Goal: Navigation & Orientation: Find specific page/section

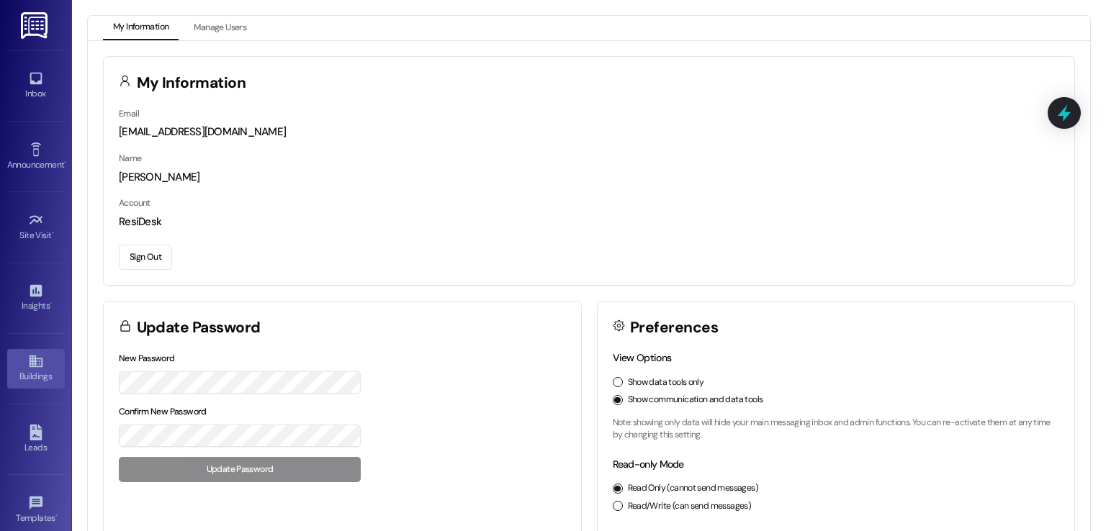
click at [33, 365] on icon at bounding box center [35, 362] width 13 height 12
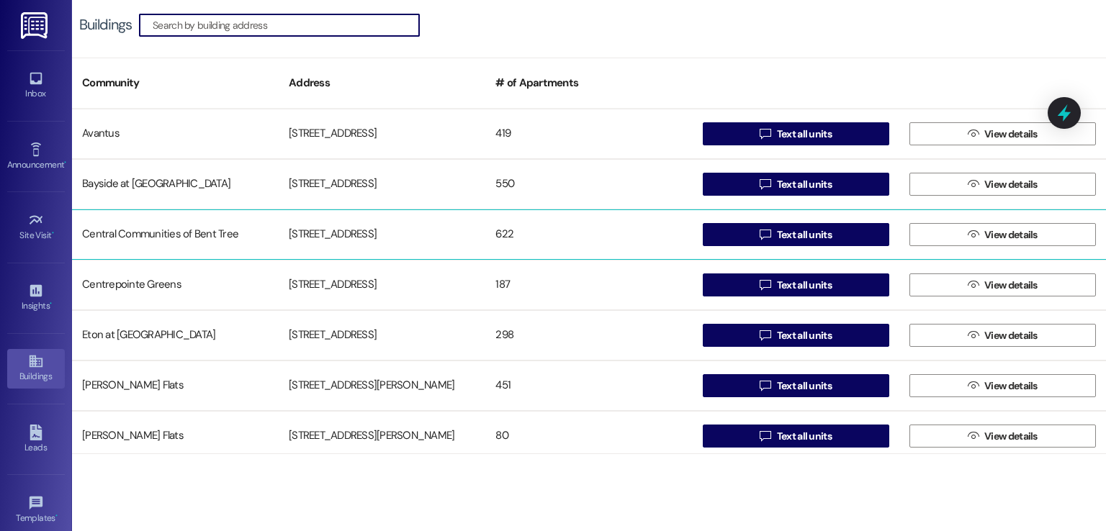
click at [402, 228] on div "[STREET_ADDRESS]" at bounding box center [382, 234] width 207 height 29
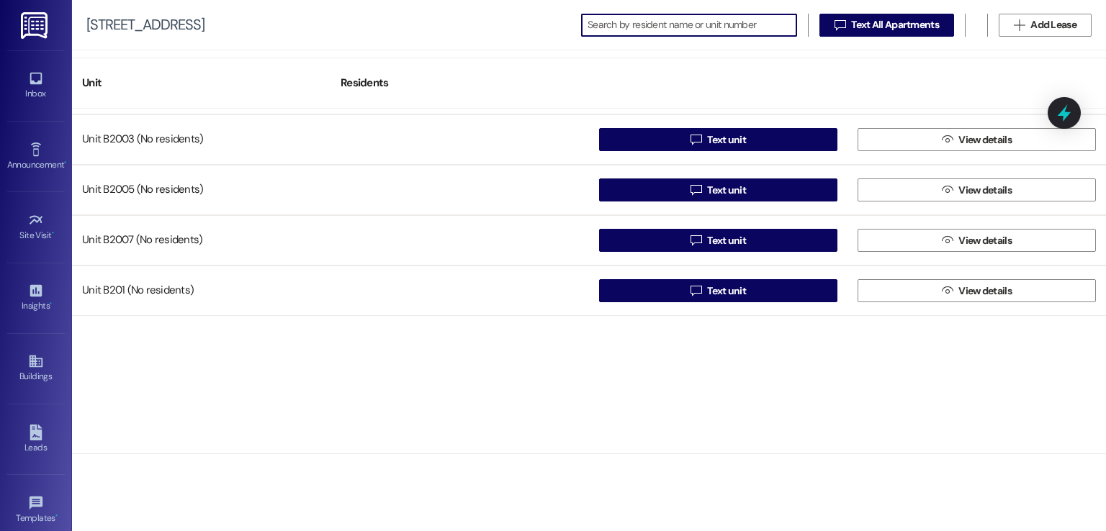
scroll to position [4393, 0]
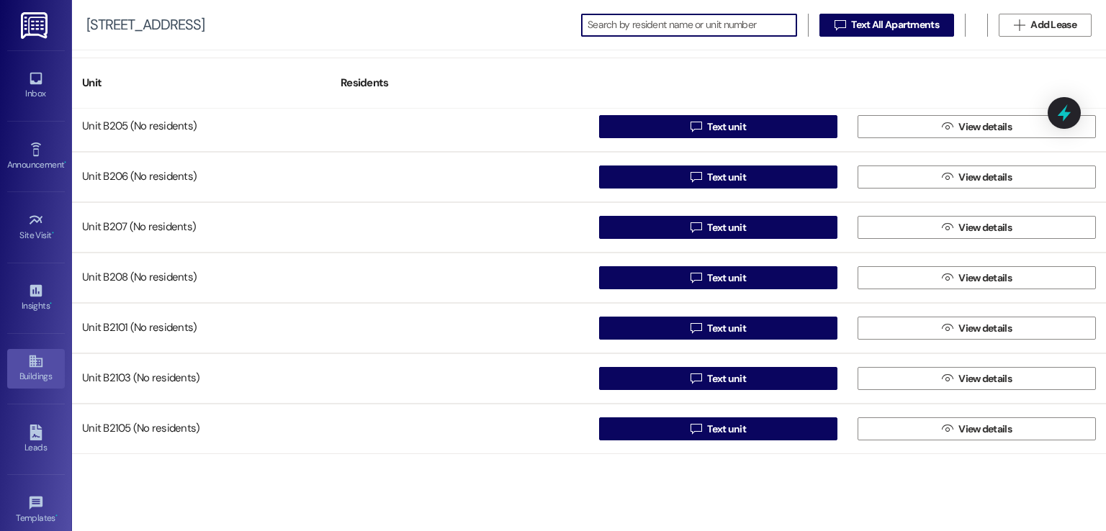
click at [31, 377] on div "Buildings" at bounding box center [36, 376] width 72 height 14
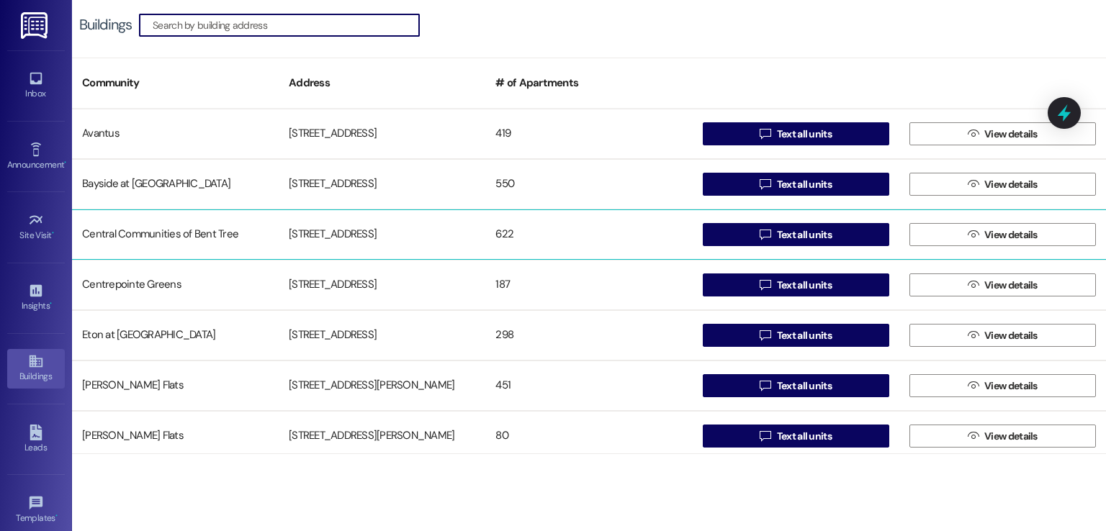
click at [128, 237] on div "Central Communities of Bent Tree" at bounding box center [175, 234] width 207 height 29
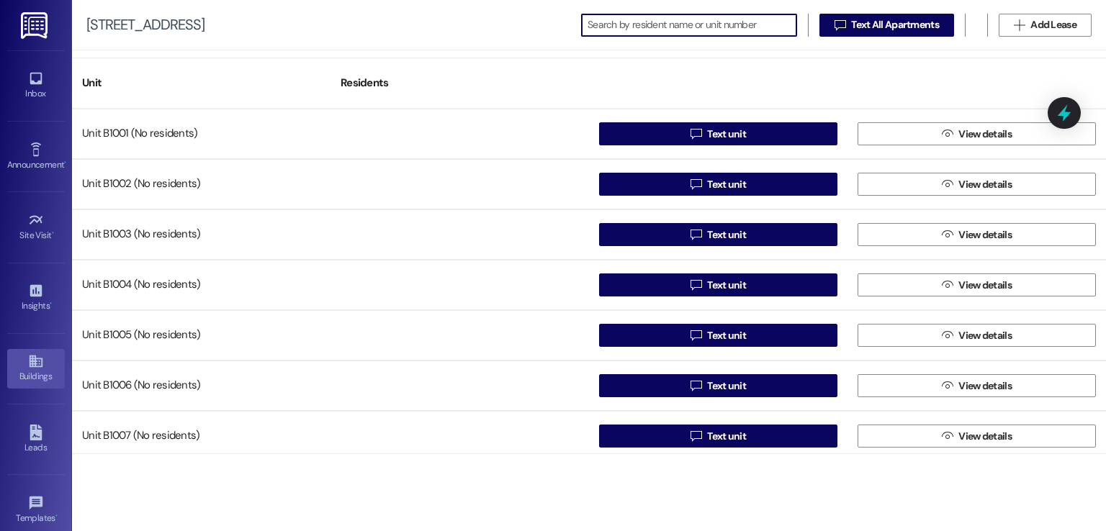
click at [22, 369] on div "Buildings" at bounding box center [36, 376] width 72 height 14
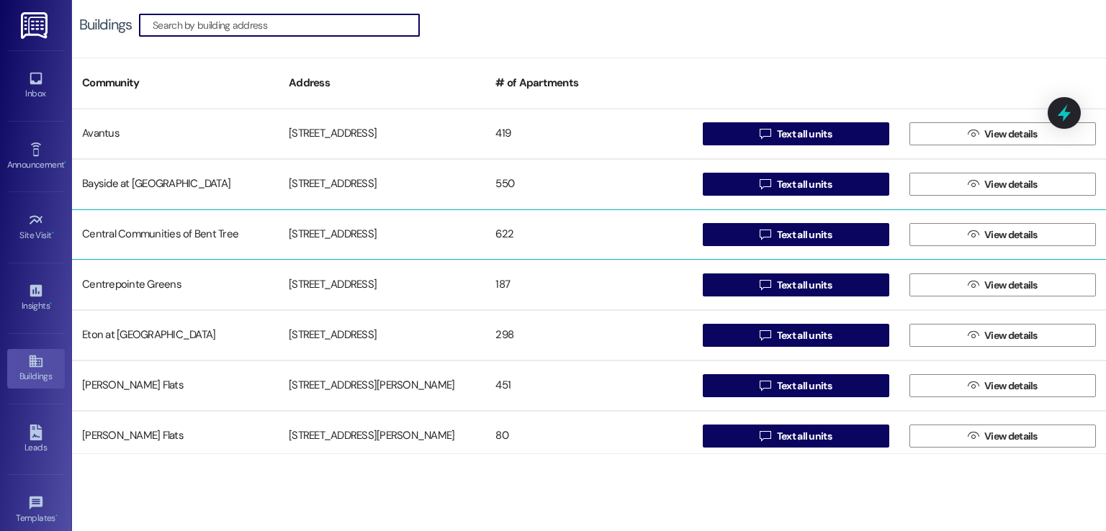
click at [302, 228] on div "[STREET_ADDRESS]" at bounding box center [382, 234] width 207 height 29
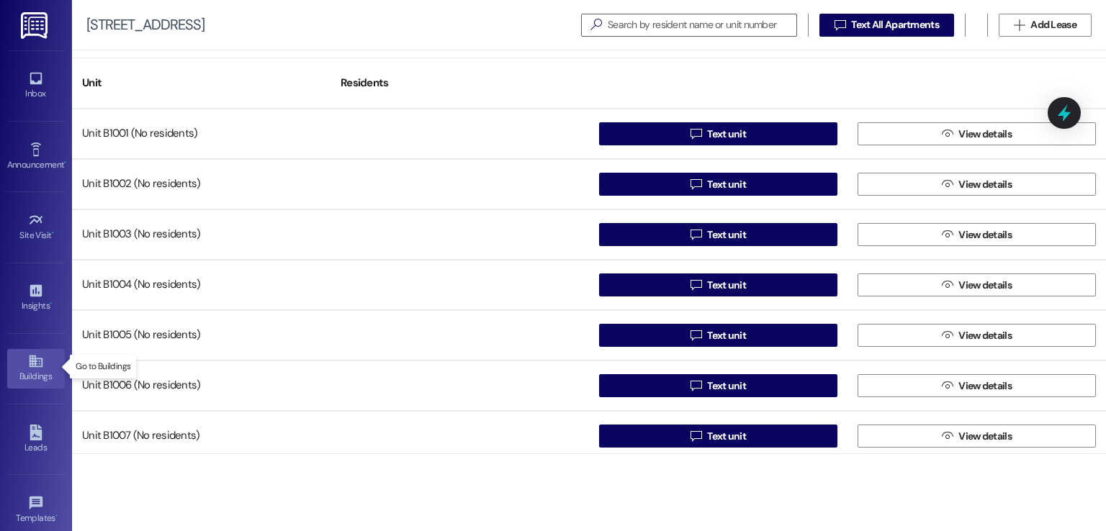
click at [23, 364] on link "Buildings" at bounding box center [36, 368] width 58 height 39
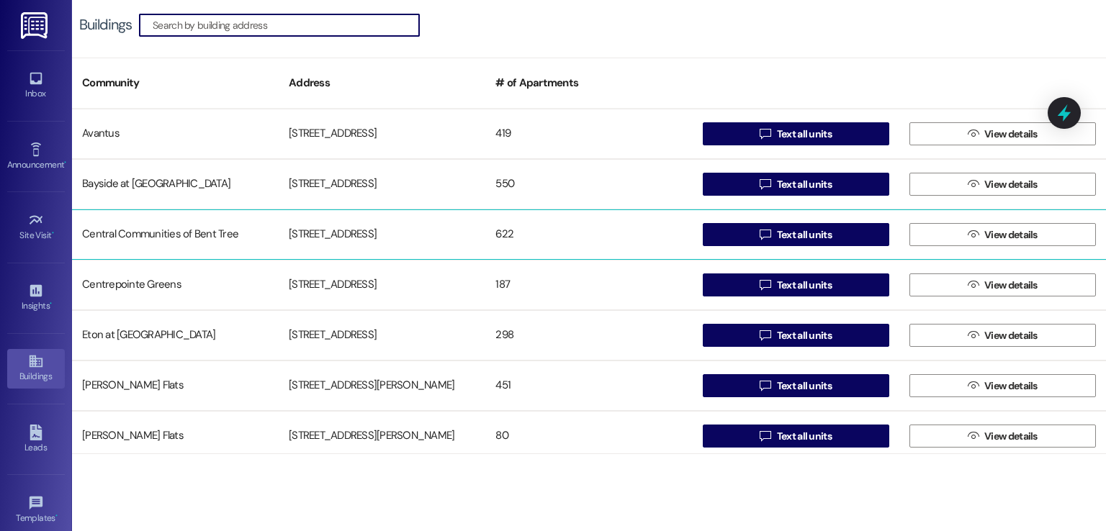
click at [326, 243] on div "[STREET_ADDRESS]" at bounding box center [382, 234] width 207 height 29
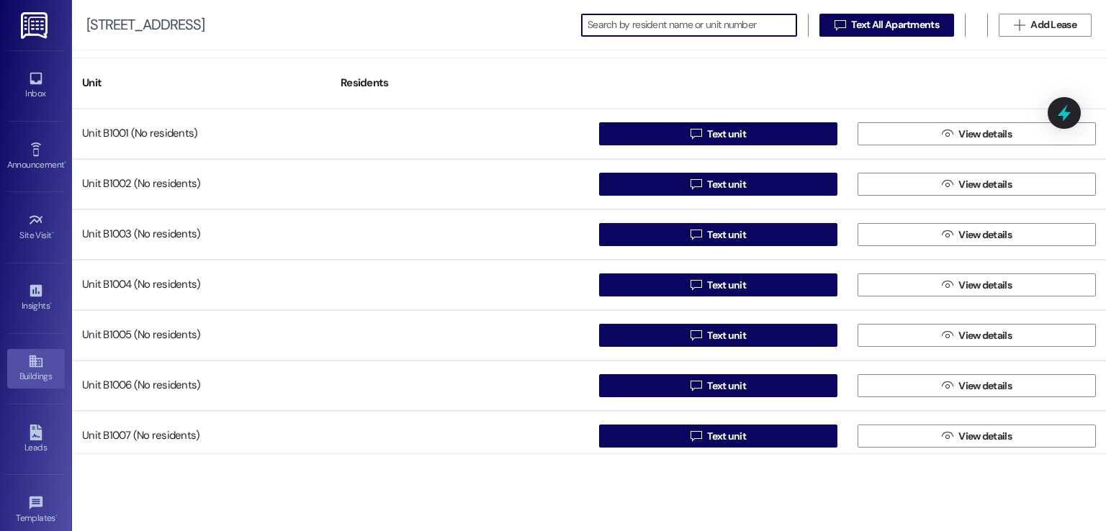
click at [30, 354] on icon at bounding box center [36, 362] width 16 height 16
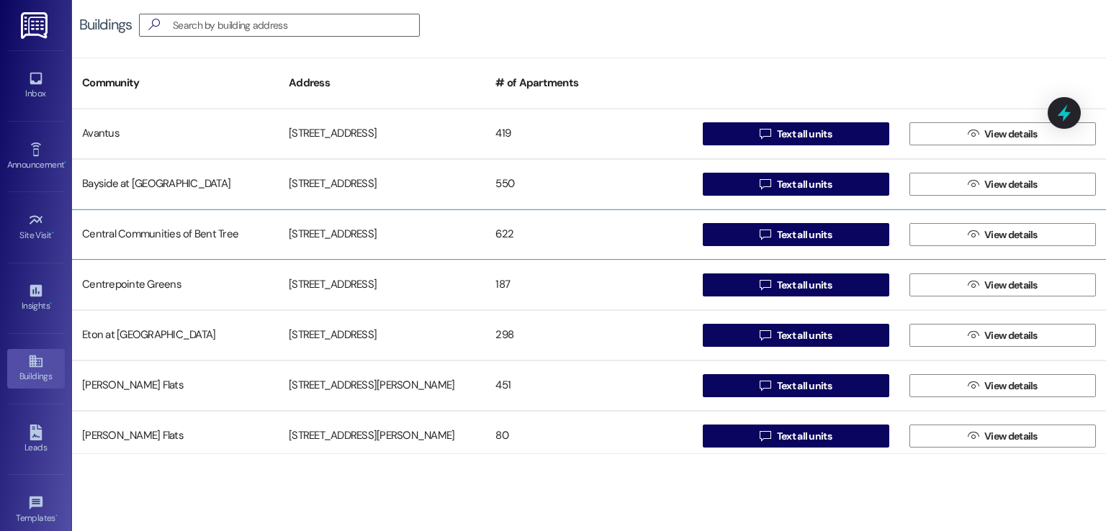
click at [259, 234] on div "Central Communities of Bent Tree" at bounding box center [175, 234] width 207 height 29
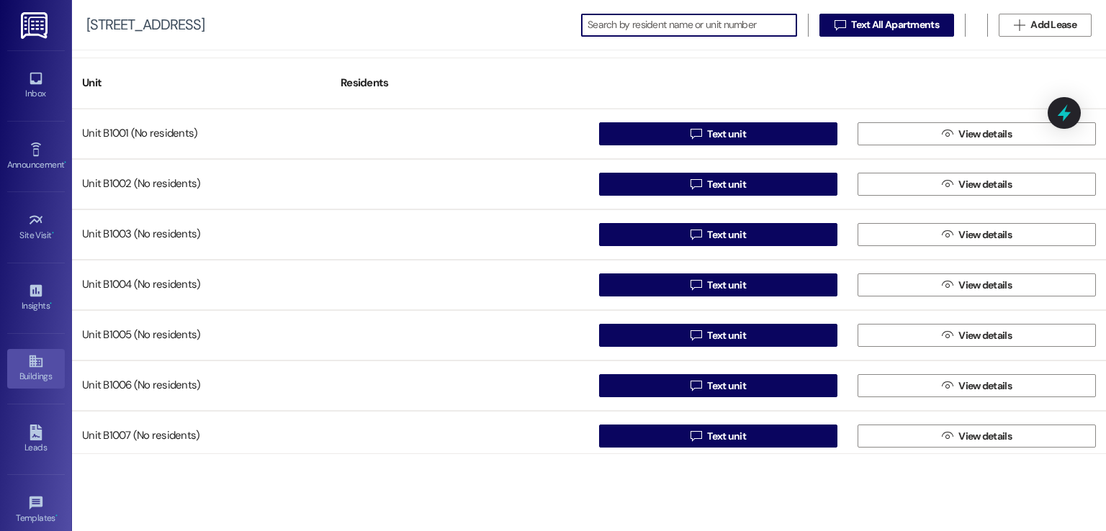
click at [32, 376] on div "Buildings" at bounding box center [36, 376] width 72 height 14
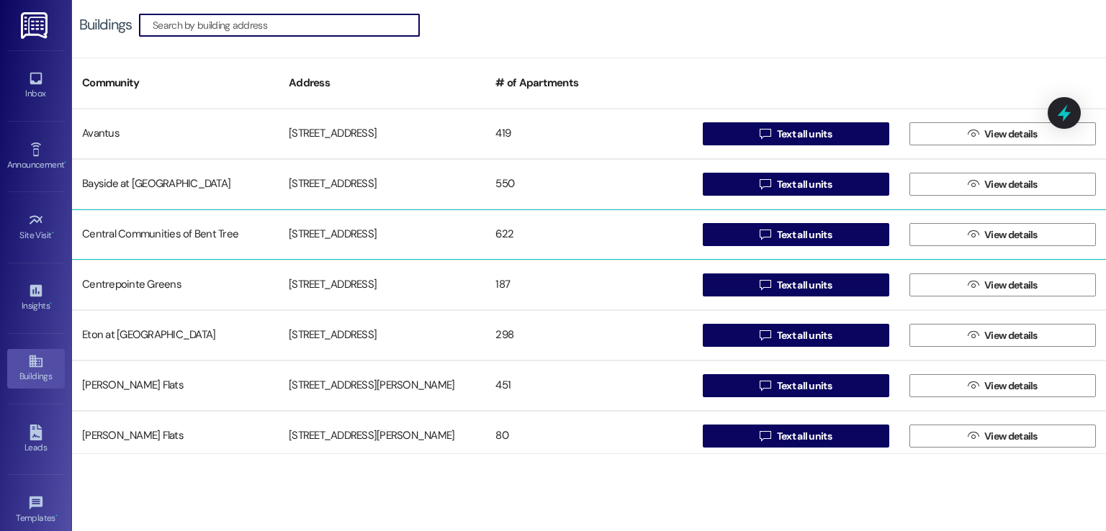
click at [171, 239] on div "Central Communities of Bent Tree" at bounding box center [175, 234] width 207 height 29
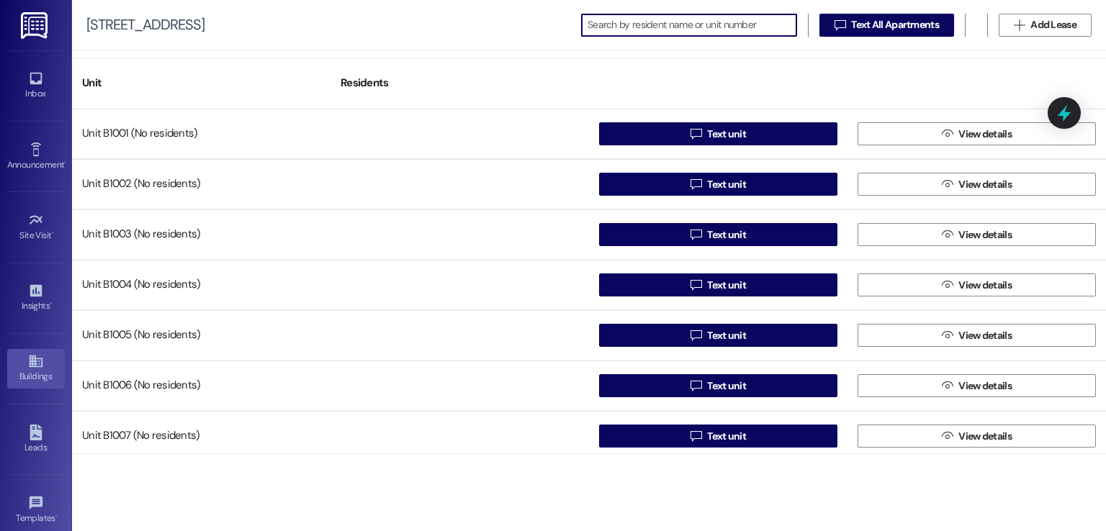
click at [20, 374] on div "Buildings" at bounding box center [36, 376] width 72 height 14
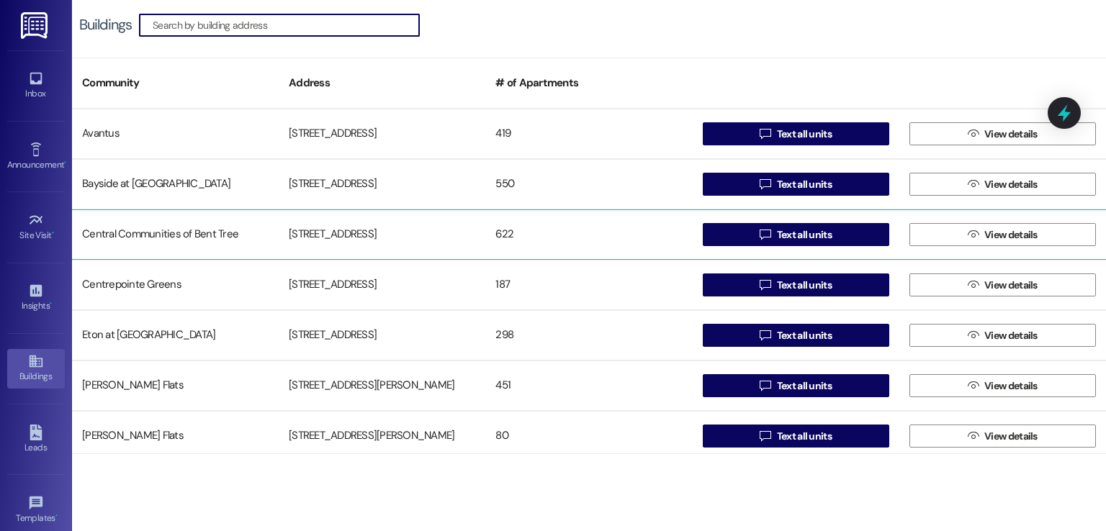
click at [367, 225] on div "[STREET_ADDRESS]" at bounding box center [382, 234] width 207 height 29
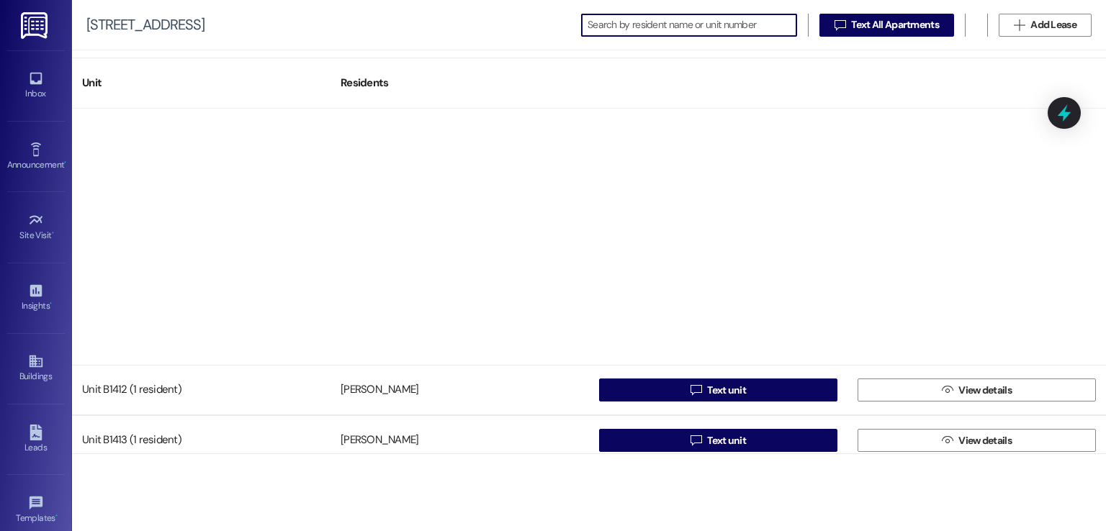
scroll to position [3025, 0]
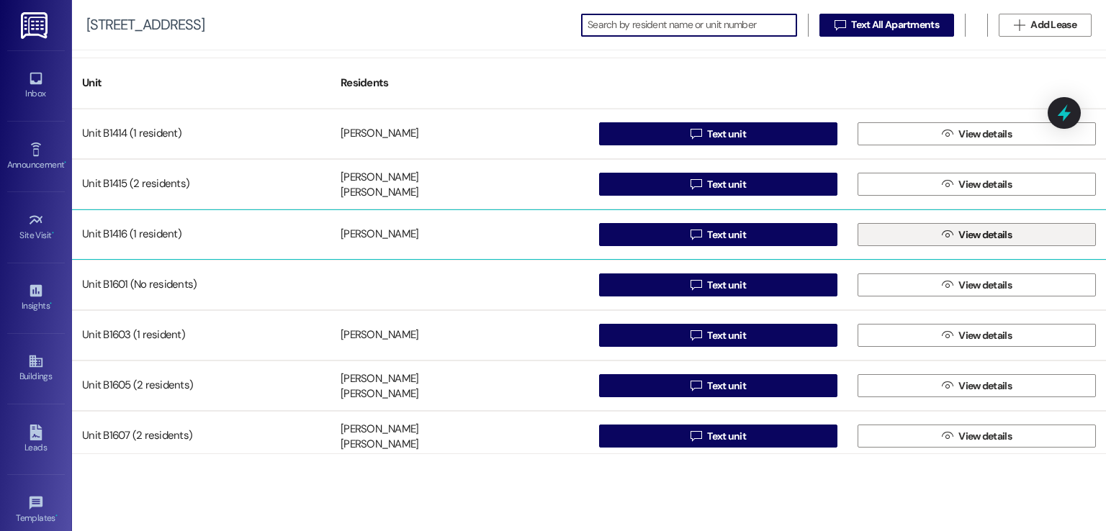
click at [977, 230] on span "View details" at bounding box center [985, 235] width 53 height 15
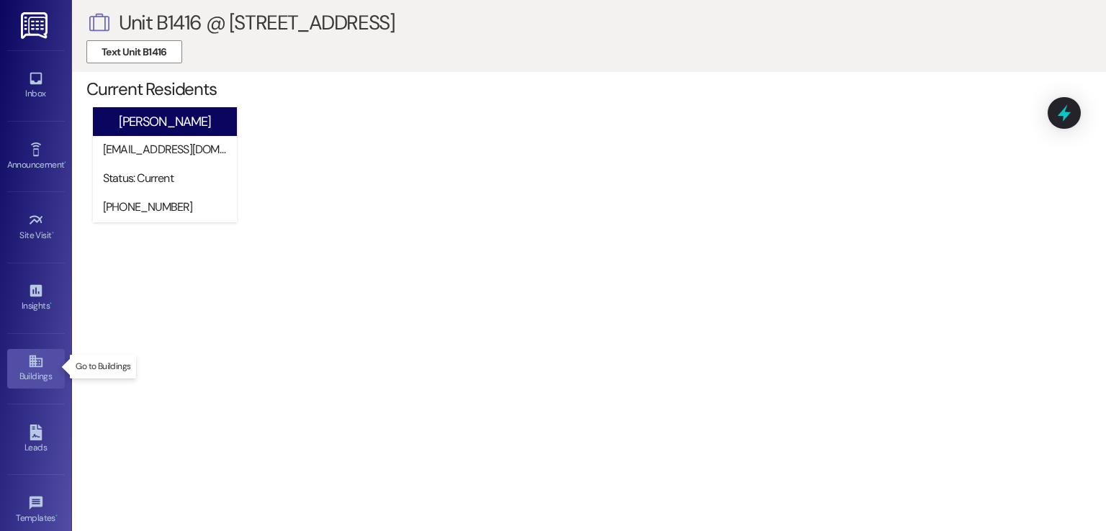
click at [28, 364] on icon at bounding box center [36, 362] width 16 height 16
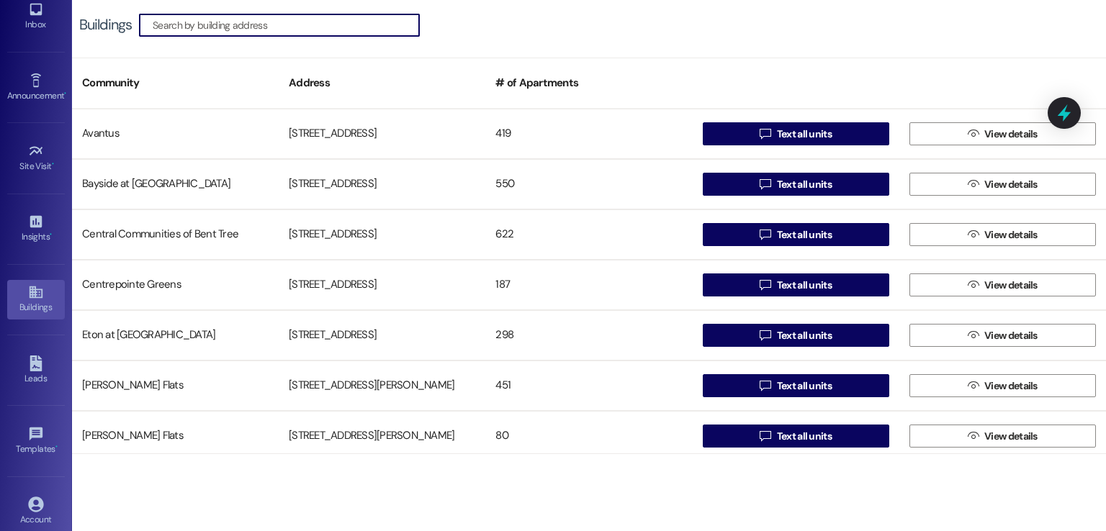
scroll to position [152, 0]
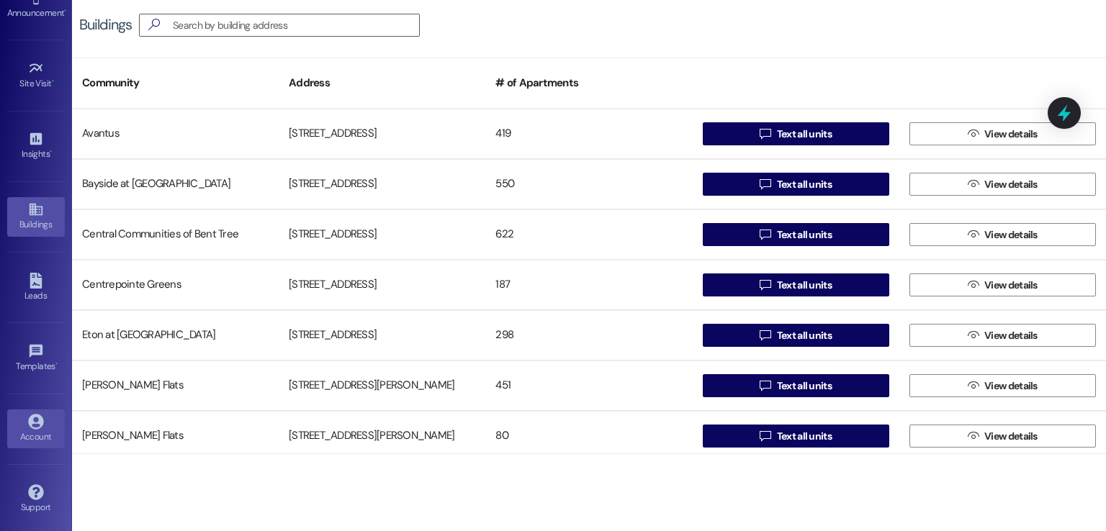
click at [30, 416] on icon at bounding box center [35, 421] width 15 height 15
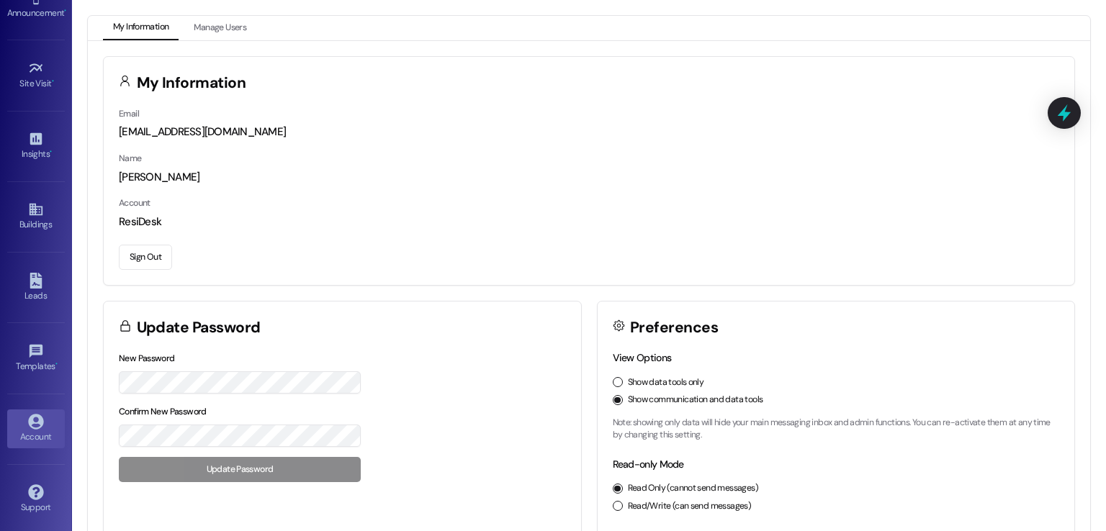
click at [153, 248] on button "Sign Out" at bounding box center [145, 257] width 53 height 25
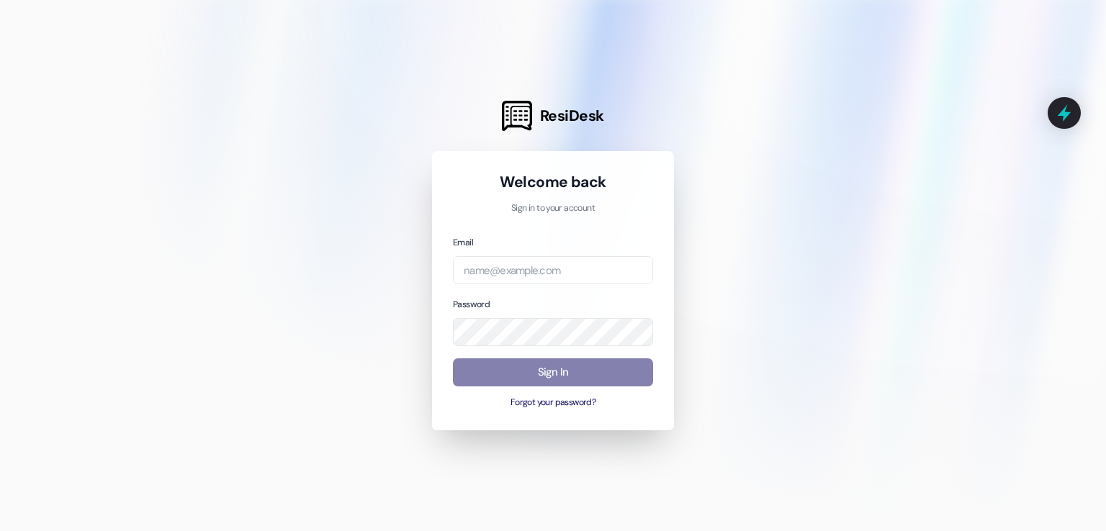
type input "[EMAIL_ADDRESS][DOMAIN_NAME]"
